Goal: Check status: Check status

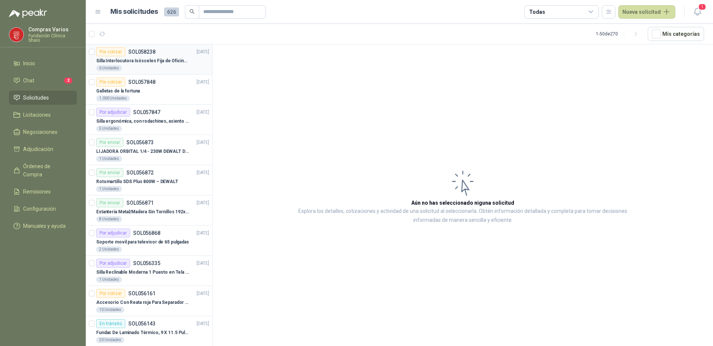
click at [131, 56] on div "Por cotizar SOL058238" at bounding box center [125, 51] width 59 height 9
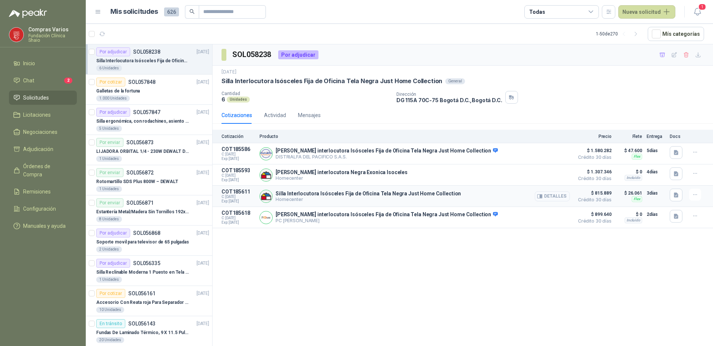
click at [551, 197] on button "Detalles" at bounding box center [552, 196] width 35 height 10
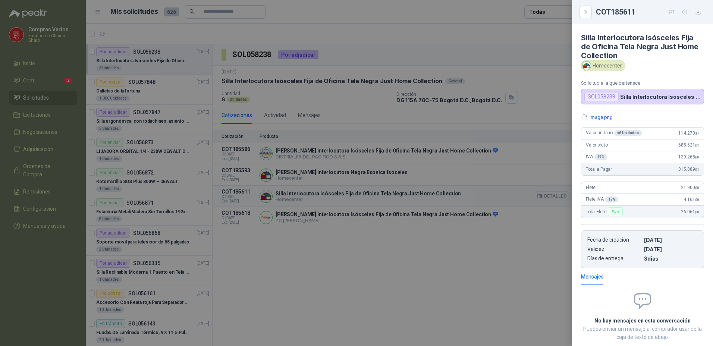
scroll to position [42, 0]
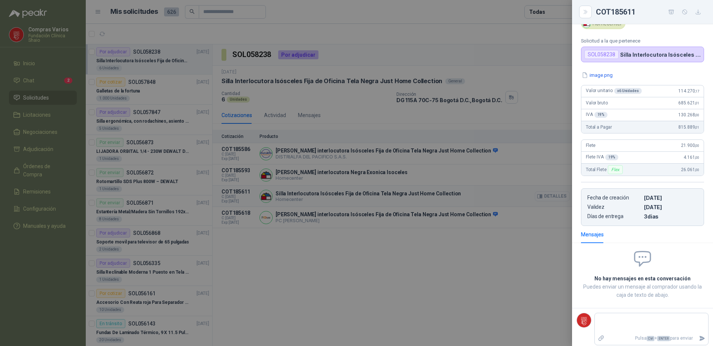
click at [551, 197] on div at bounding box center [356, 173] width 713 height 346
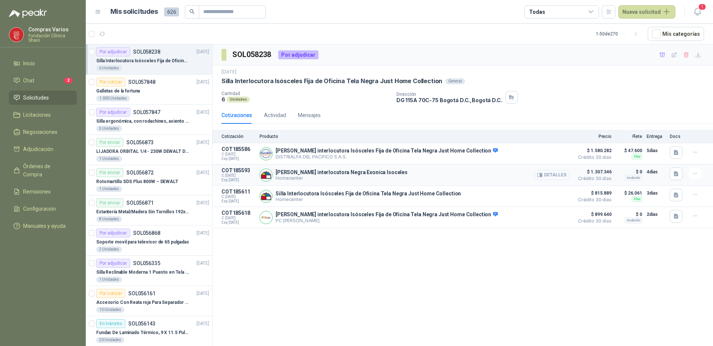
click at [550, 179] on button "Detalles" at bounding box center [552, 175] width 35 height 10
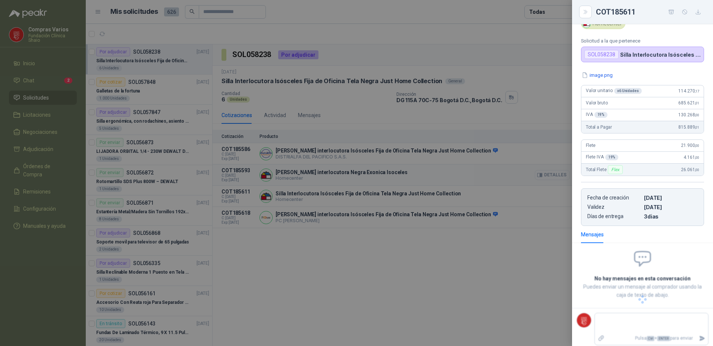
scroll to position [33, 0]
click at [550, 179] on div at bounding box center [356, 173] width 713 height 346
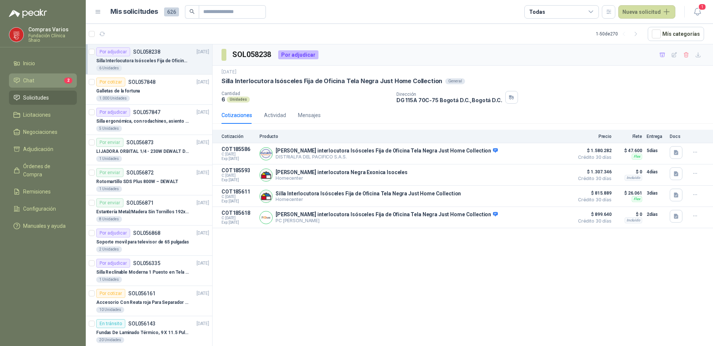
click at [40, 81] on li "Chat 2" at bounding box center [42, 80] width 59 height 8
